Goal: Contribute content: Contribute content

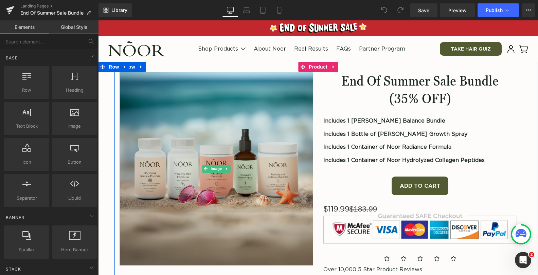
click at [278, 104] on img at bounding box center [217, 169] width 194 height 194
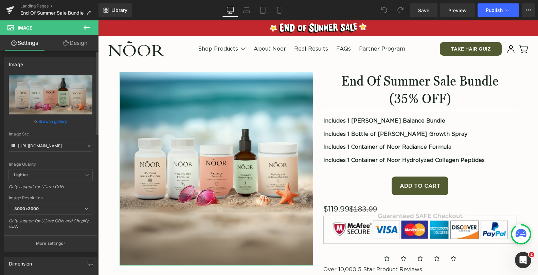
click at [87, 144] on icon at bounding box center [89, 146] width 5 height 5
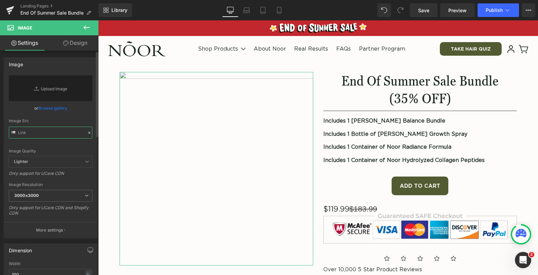
click at [60, 130] on input "text" at bounding box center [51, 133] width 84 height 12
paste input "[URL][DOMAIN_NAME]"
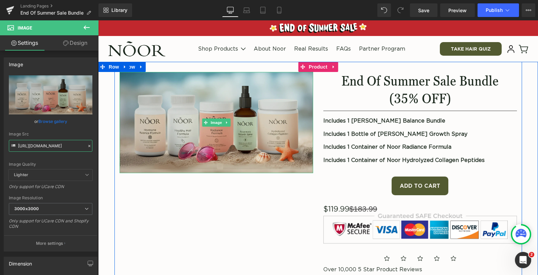
type input "[URL][DOMAIN_NAME]"
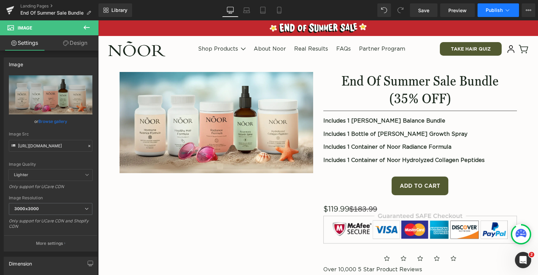
click at [490, 6] on button "Publish" at bounding box center [498, 10] width 41 height 14
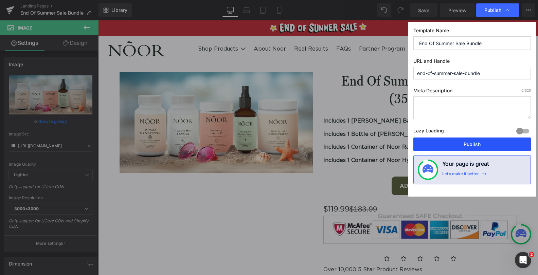
click at [459, 141] on button "Publish" at bounding box center [472, 145] width 118 height 14
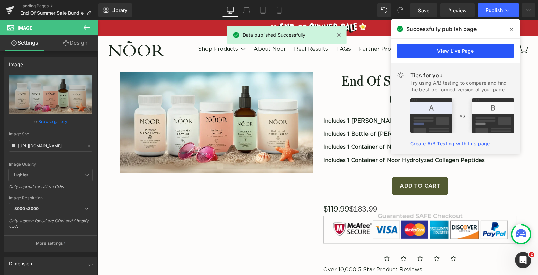
click at [473, 54] on link "View Live Page" at bounding box center [456, 51] width 118 height 14
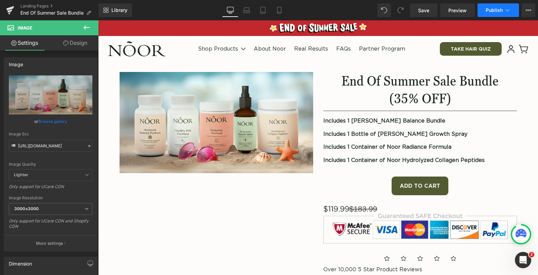
click at [490, 8] on span "Publish" at bounding box center [494, 9] width 17 height 5
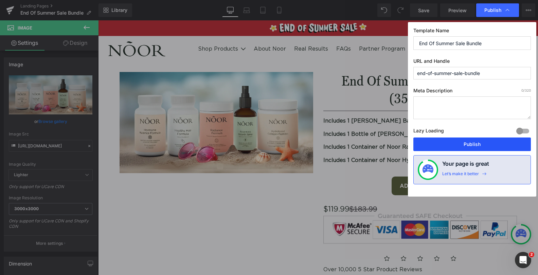
click at [450, 142] on button "Publish" at bounding box center [472, 145] width 118 height 14
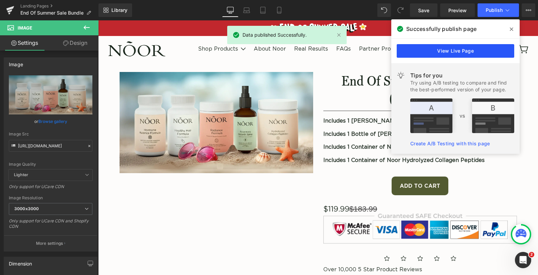
click at [472, 51] on link "View Live Page" at bounding box center [456, 51] width 118 height 14
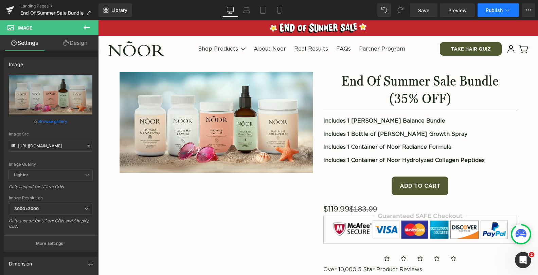
click at [487, 12] on span "Publish" at bounding box center [494, 9] width 17 height 5
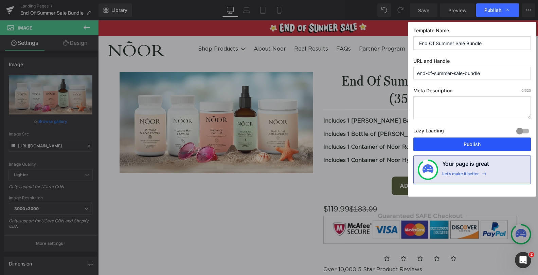
click at [434, 139] on button "Publish" at bounding box center [472, 145] width 118 height 14
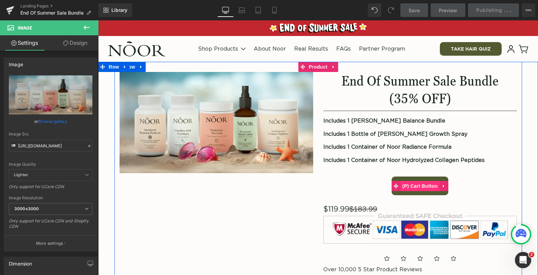
click at [423, 183] on span "(P) Cart Button" at bounding box center [420, 186] width 39 height 10
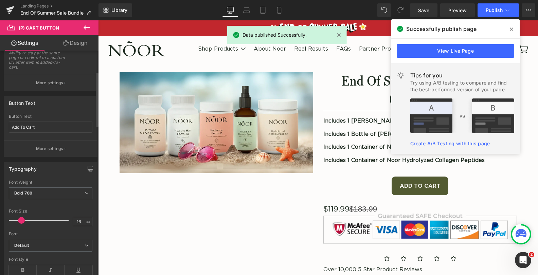
scroll to position [87, 0]
click at [64, 149] on icon "button" at bounding box center [64, 148] width 1 height 3
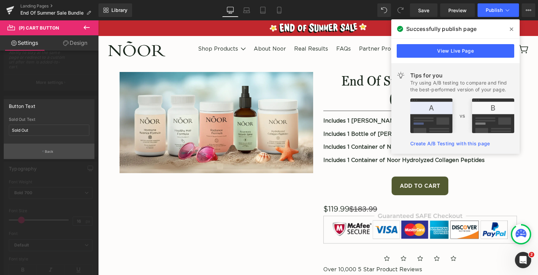
click at [63, 152] on button "Back" at bounding box center [49, 151] width 91 height 15
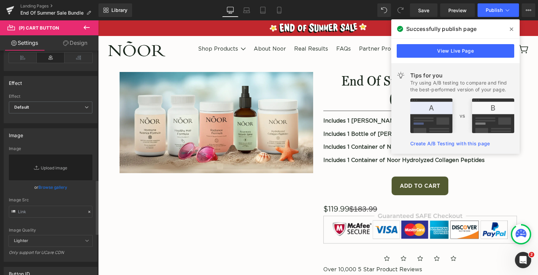
scroll to position [565, 0]
click at [70, 159] on link "Replace Image" at bounding box center [51, 167] width 84 height 26
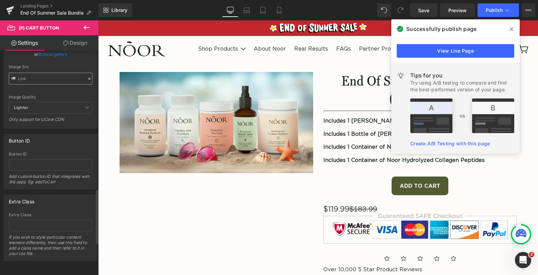
scroll to position [703, 0]
